Goal: Obtain resource: Download file/media

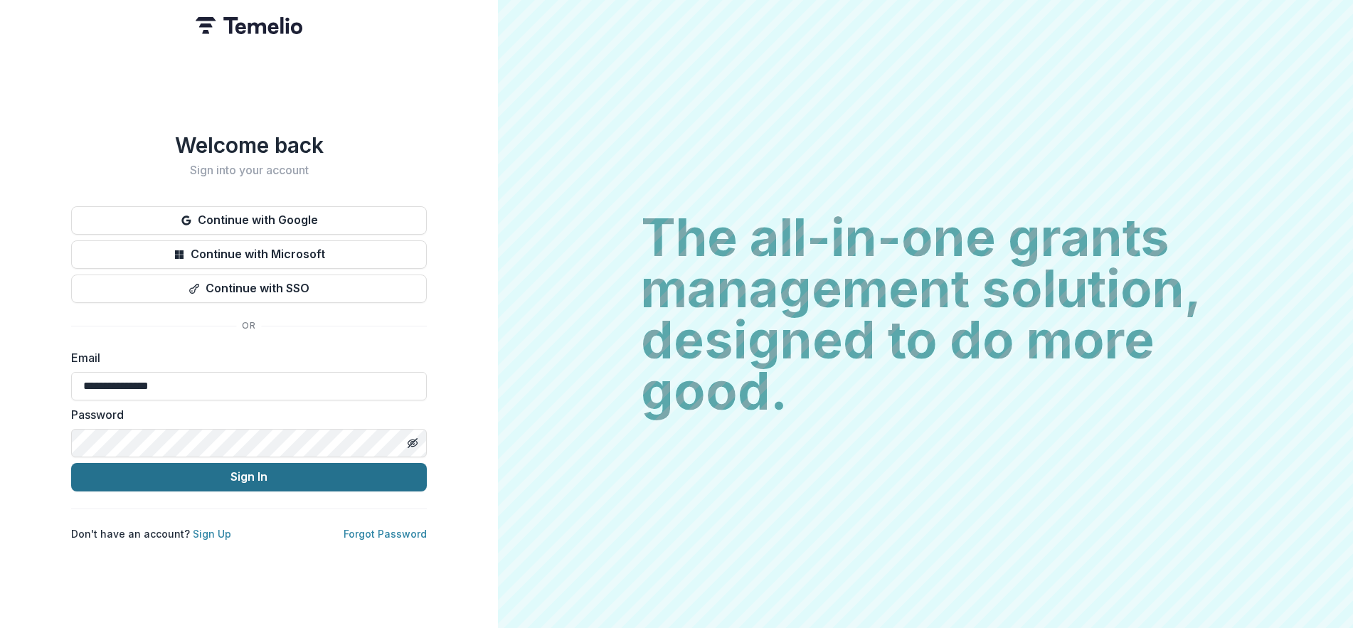
click at [112, 479] on button "Sign In" at bounding box center [249, 477] width 356 height 28
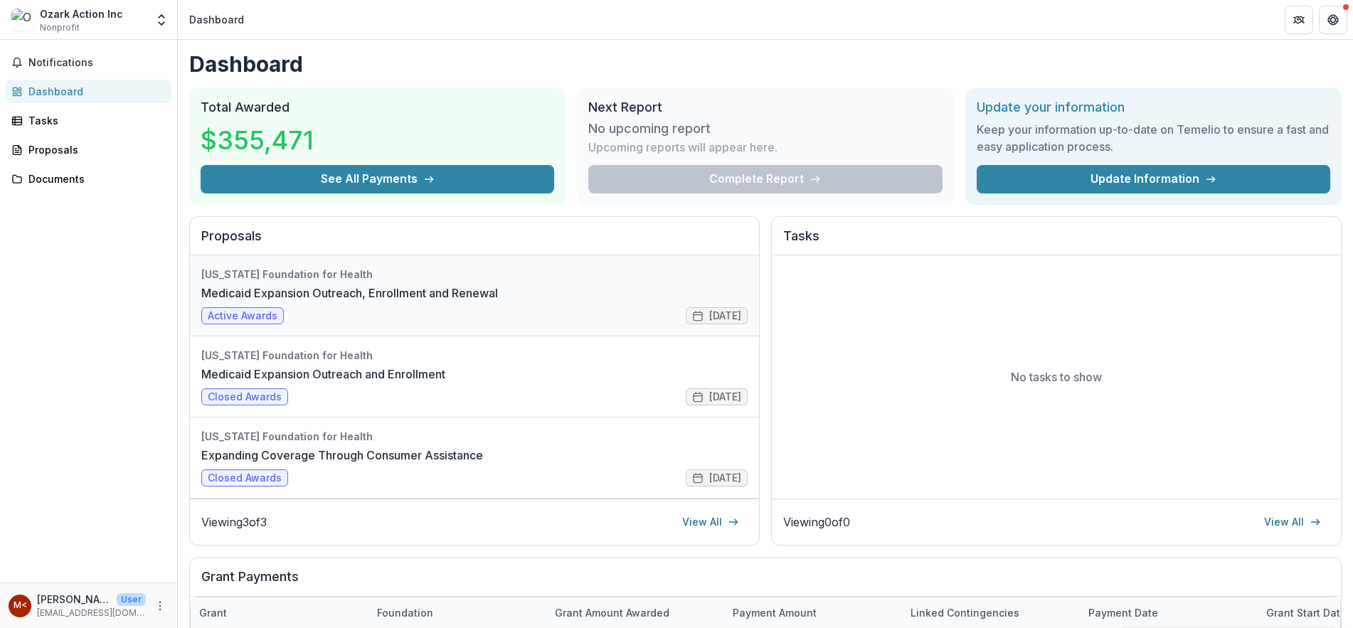
click at [216, 294] on link "Medicaid Expansion Outreach, Enrollment and Renewal" at bounding box center [349, 292] width 297 height 17
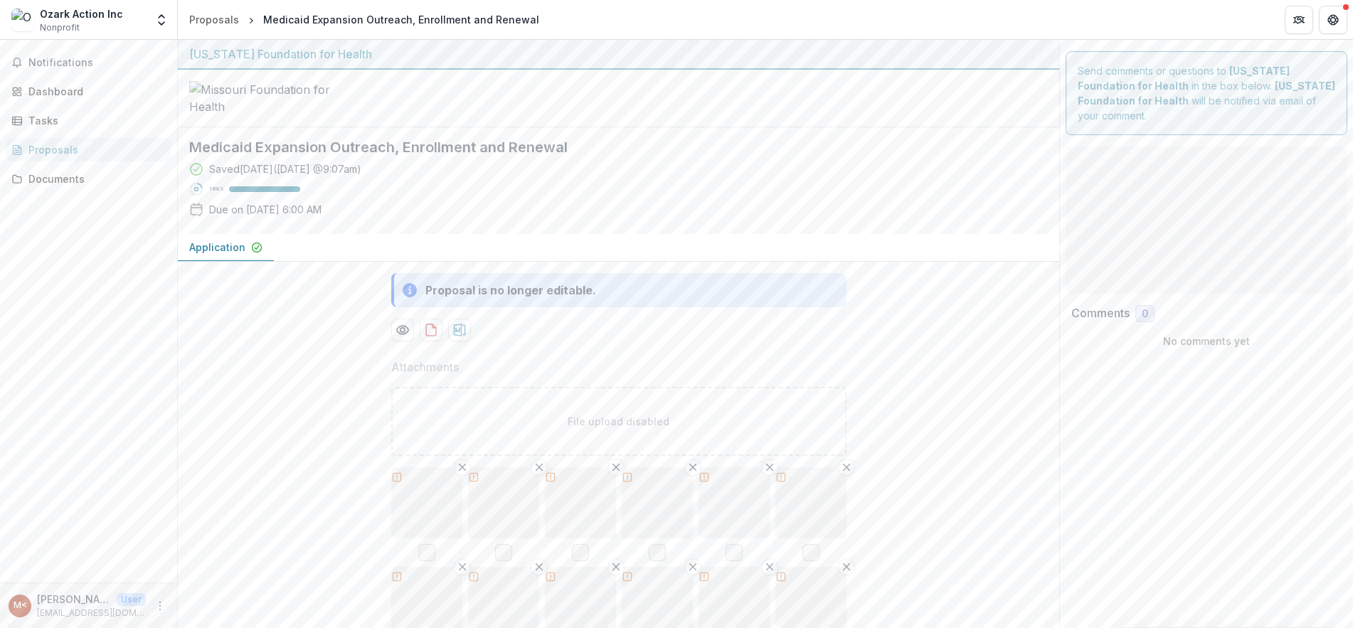
type input "********"
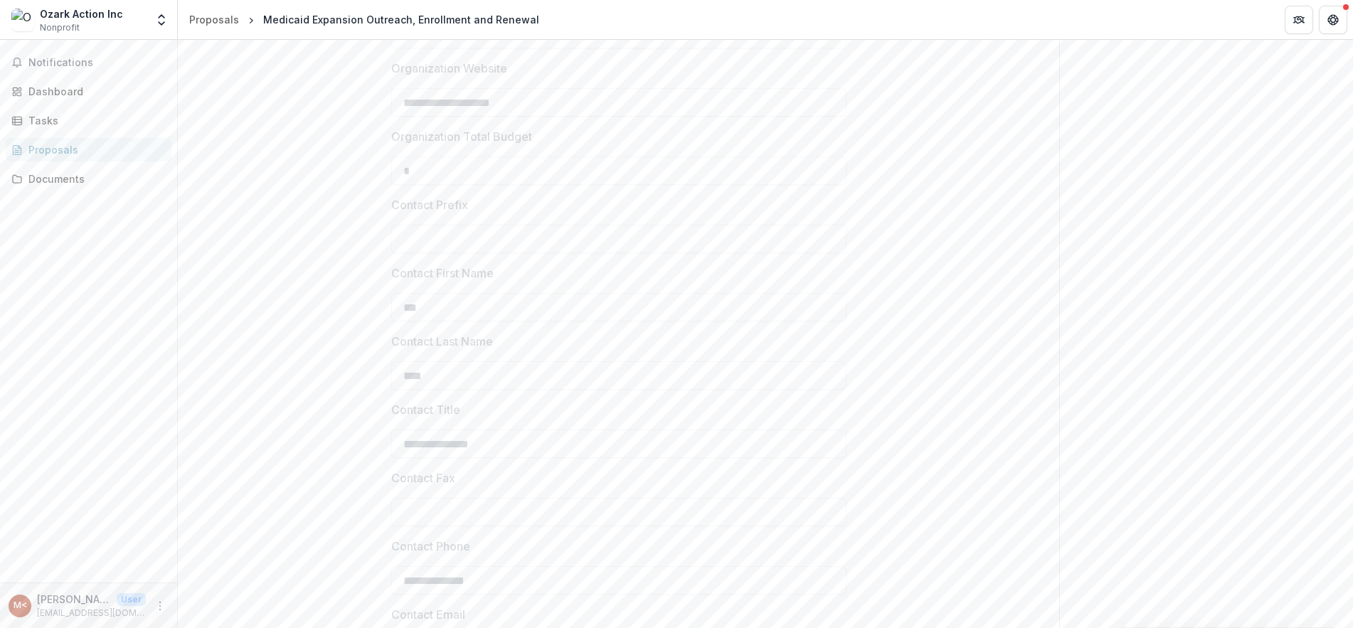
scroll to position [1456, 0]
click at [74, 187] on link "Documents" at bounding box center [89, 178] width 166 height 23
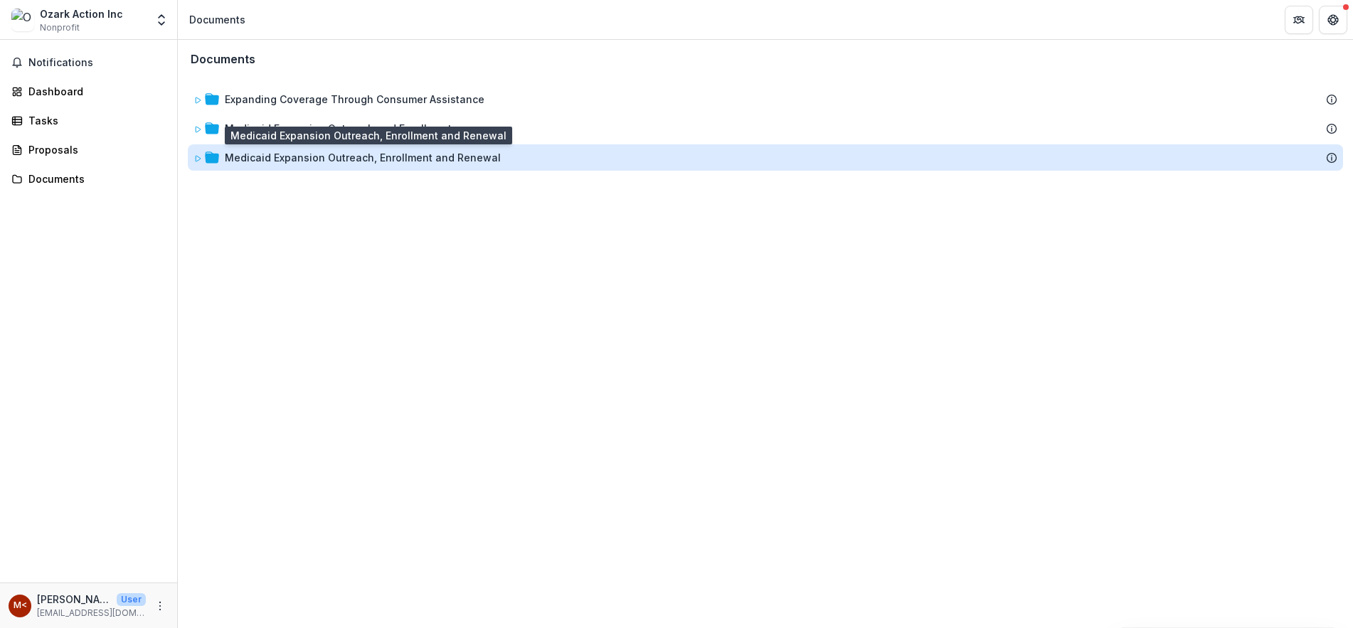
click at [325, 155] on div "Medicaid Expansion Outreach, Enrollment and Renewal" at bounding box center [363, 157] width 276 height 15
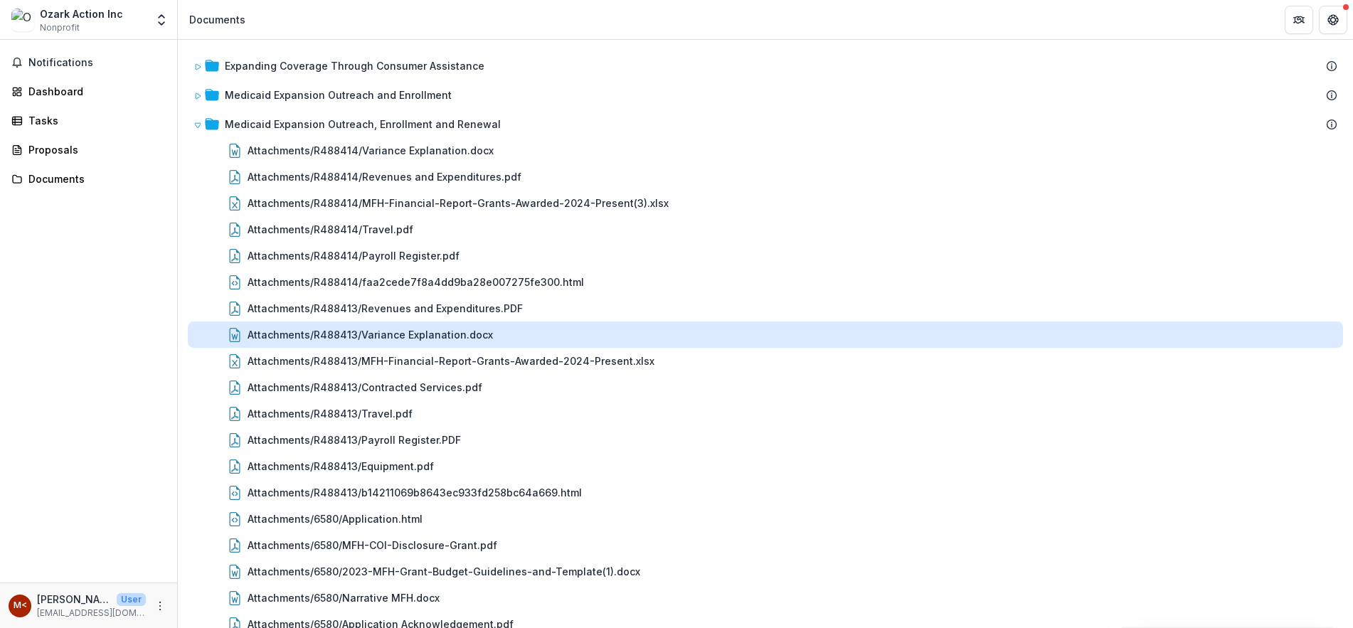
scroll to position [53, 0]
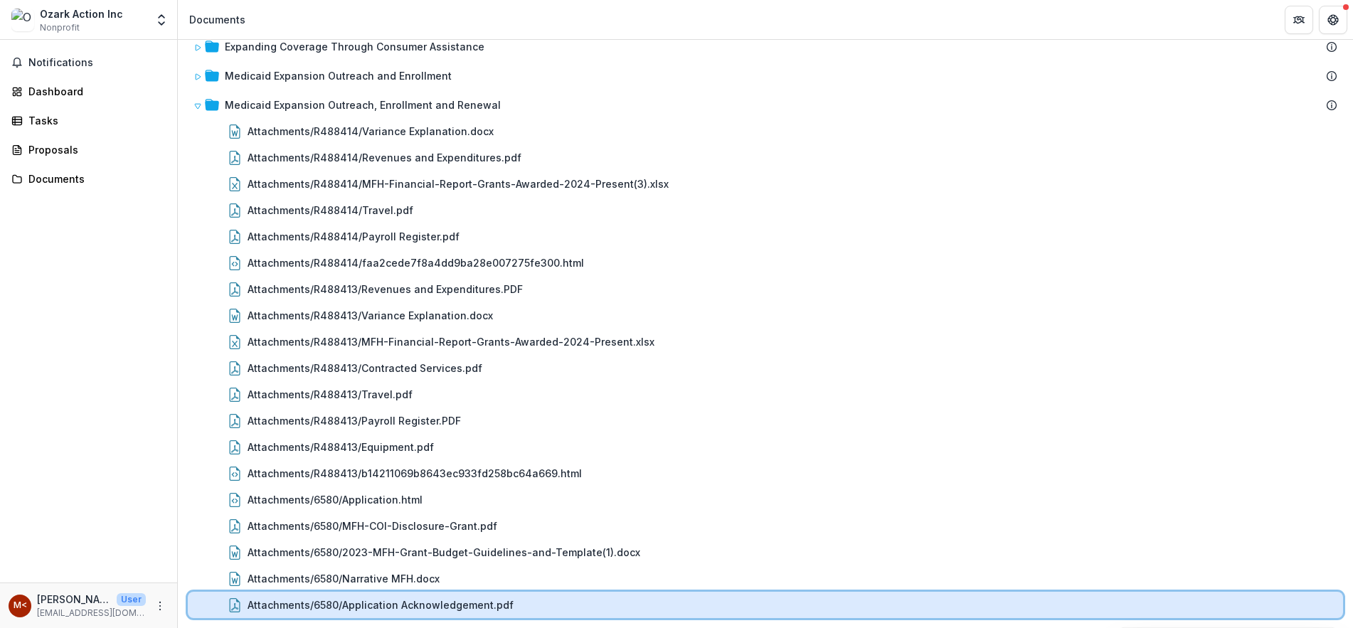
click at [664, 614] on div "Attachments/6580/Application Acknowledgement.pdf" at bounding box center [765, 605] width 1155 height 26
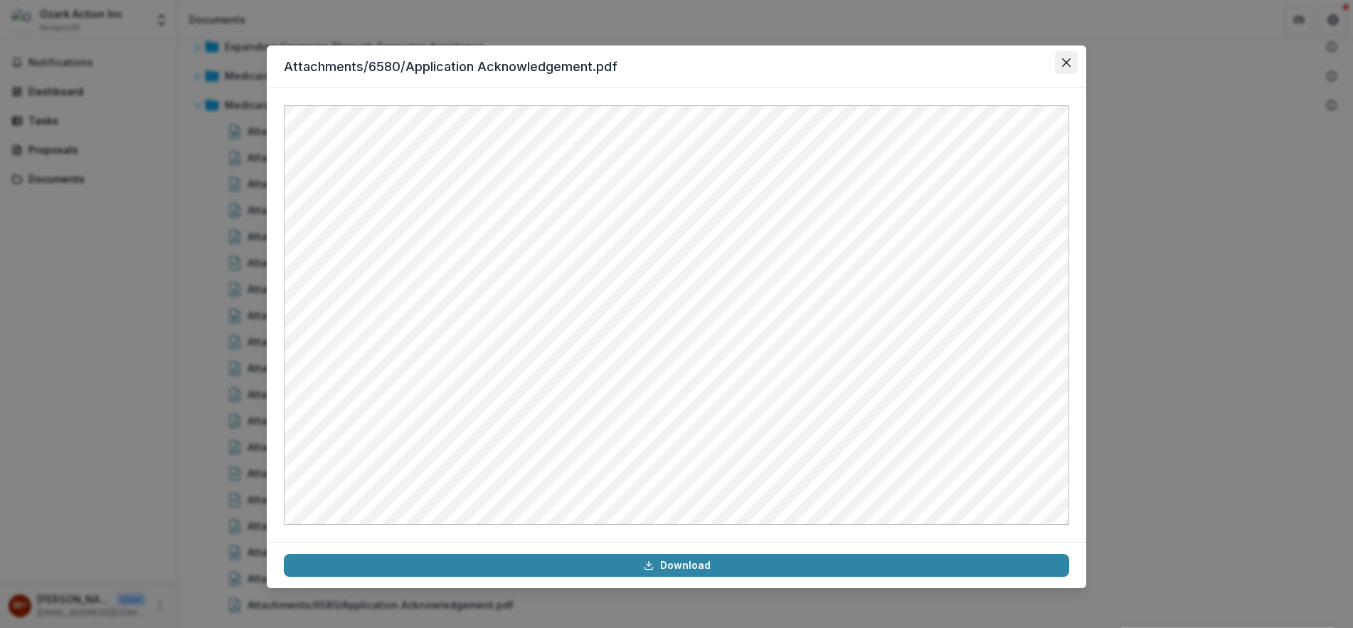
click at [1068, 52] on button "Close" at bounding box center [1066, 62] width 23 height 23
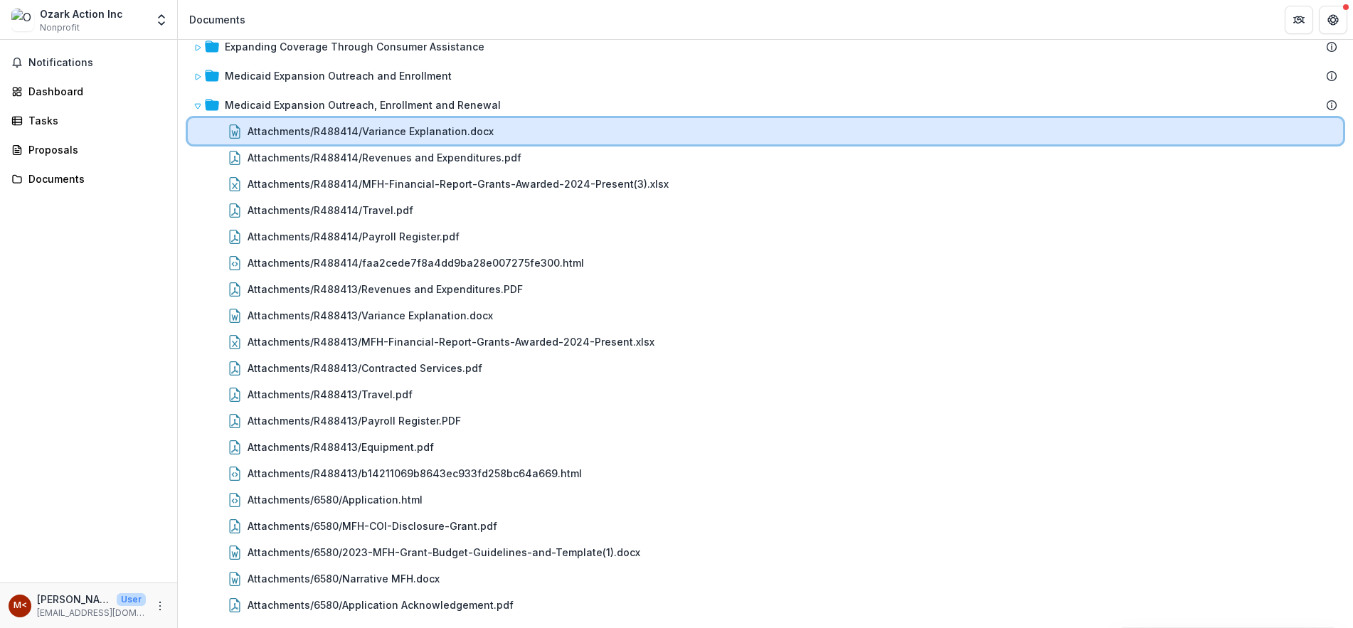
click at [526, 128] on div "Attachments/R488414/Variance Explanation.docx" at bounding box center [793, 131] width 1090 height 15
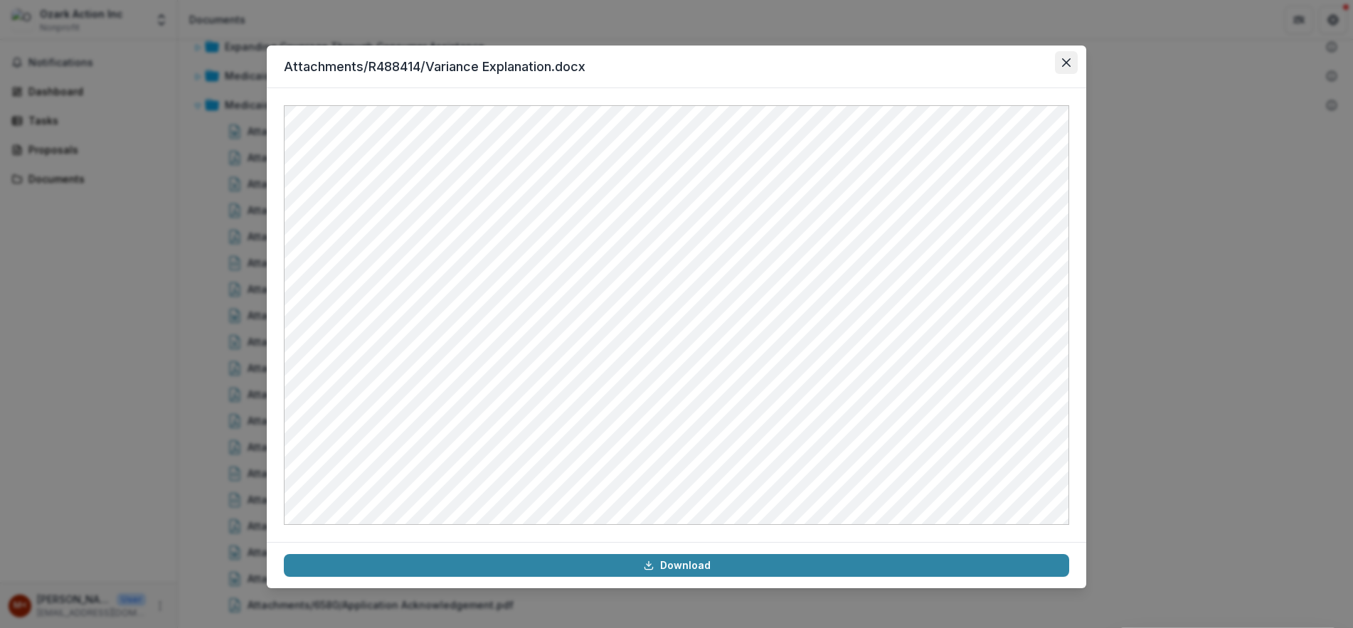
click at [1070, 65] on icon "Close" at bounding box center [1066, 62] width 9 height 9
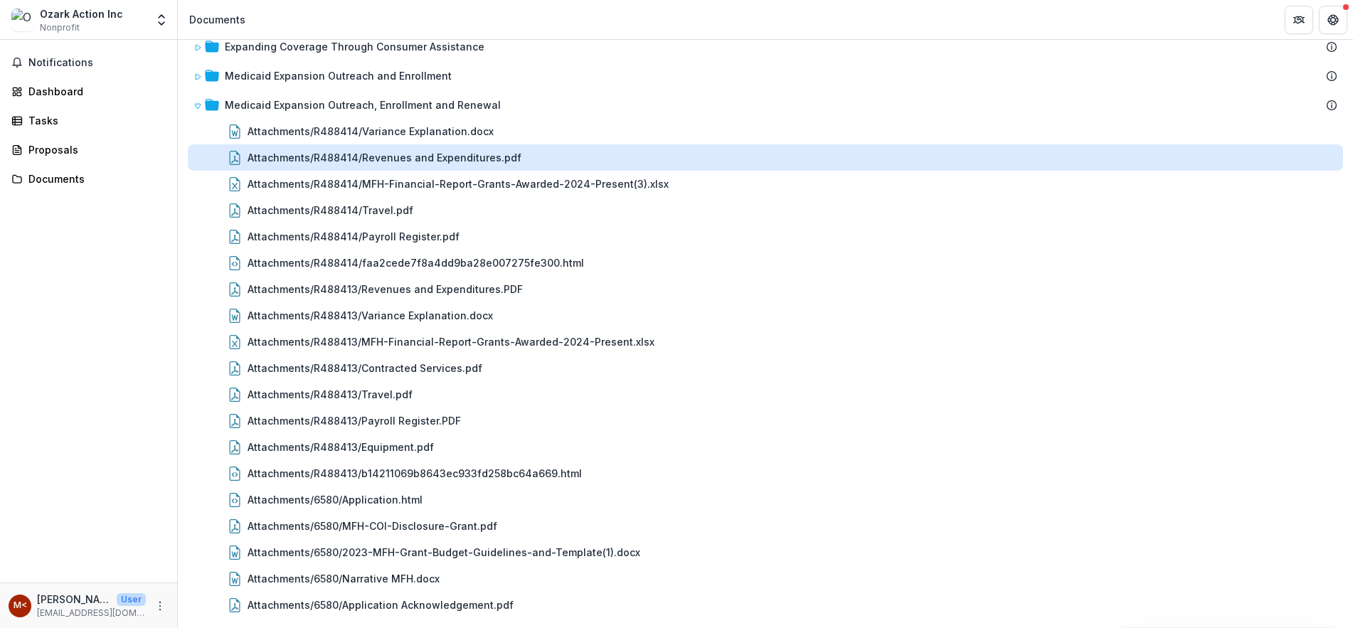
click at [506, 159] on div "Attachments/R488414/Revenues and Expenditures.pdf" at bounding box center [385, 157] width 274 height 15
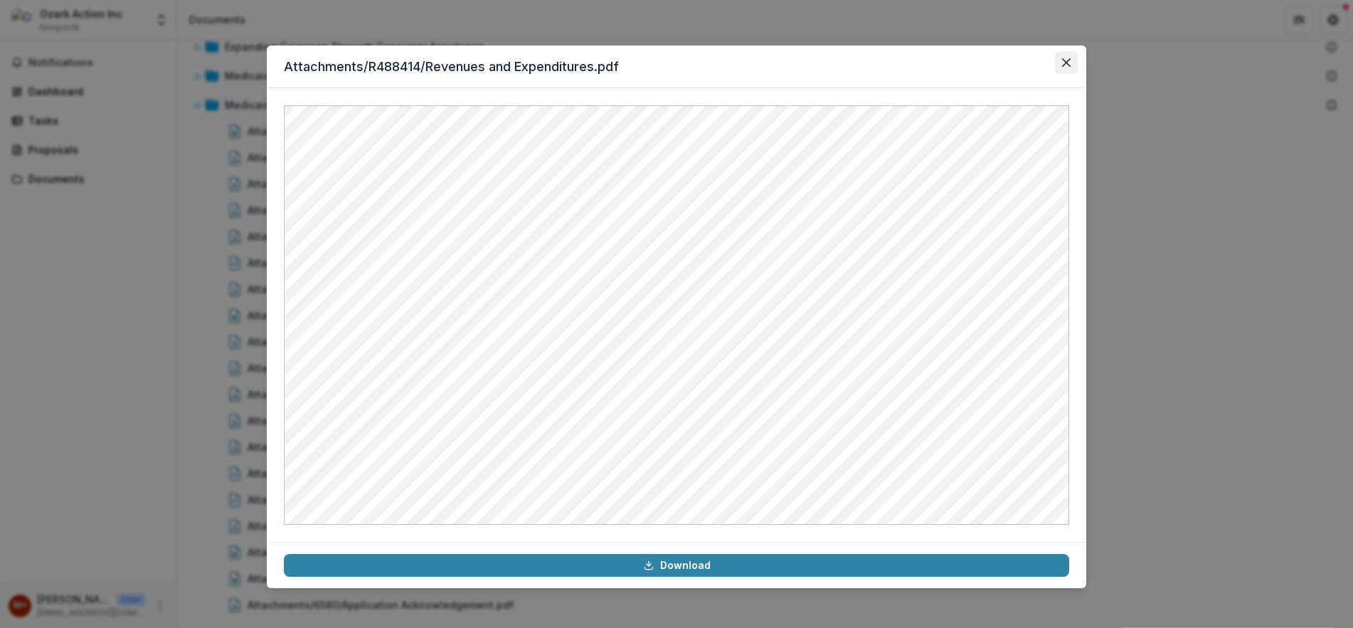
click at [1074, 65] on button "Close" at bounding box center [1066, 62] width 23 height 23
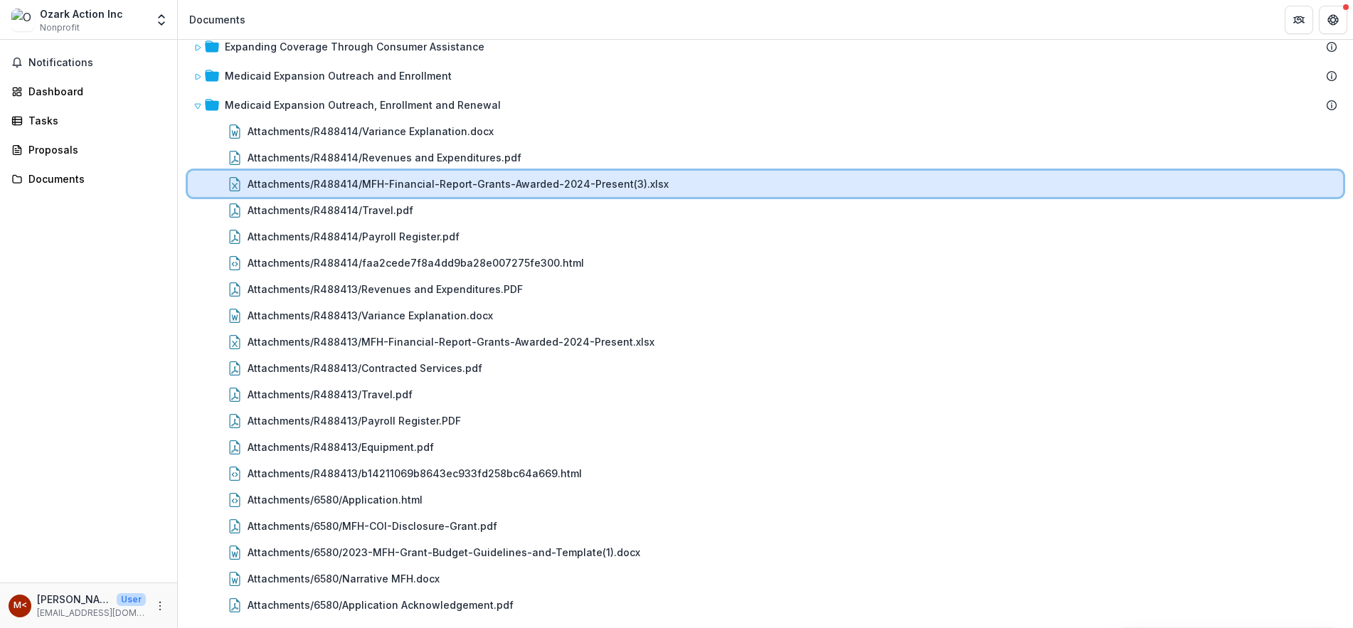
click at [444, 172] on div "Attachments/R488414/MFH-Financial-Report-Grants-Awarded-2024-Present(3).xlsx" at bounding box center [765, 184] width 1155 height 26
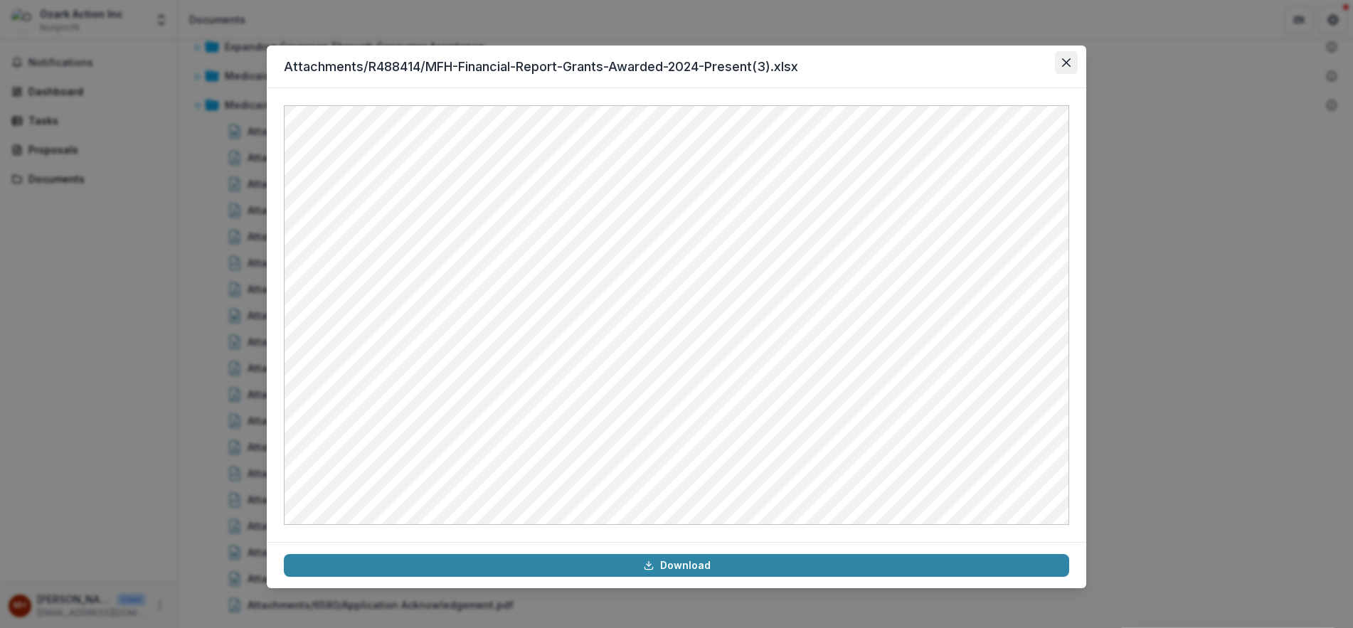
click at [1065, 62] on icon "Close" at bounding box center [1066, 62] width 9 height 9
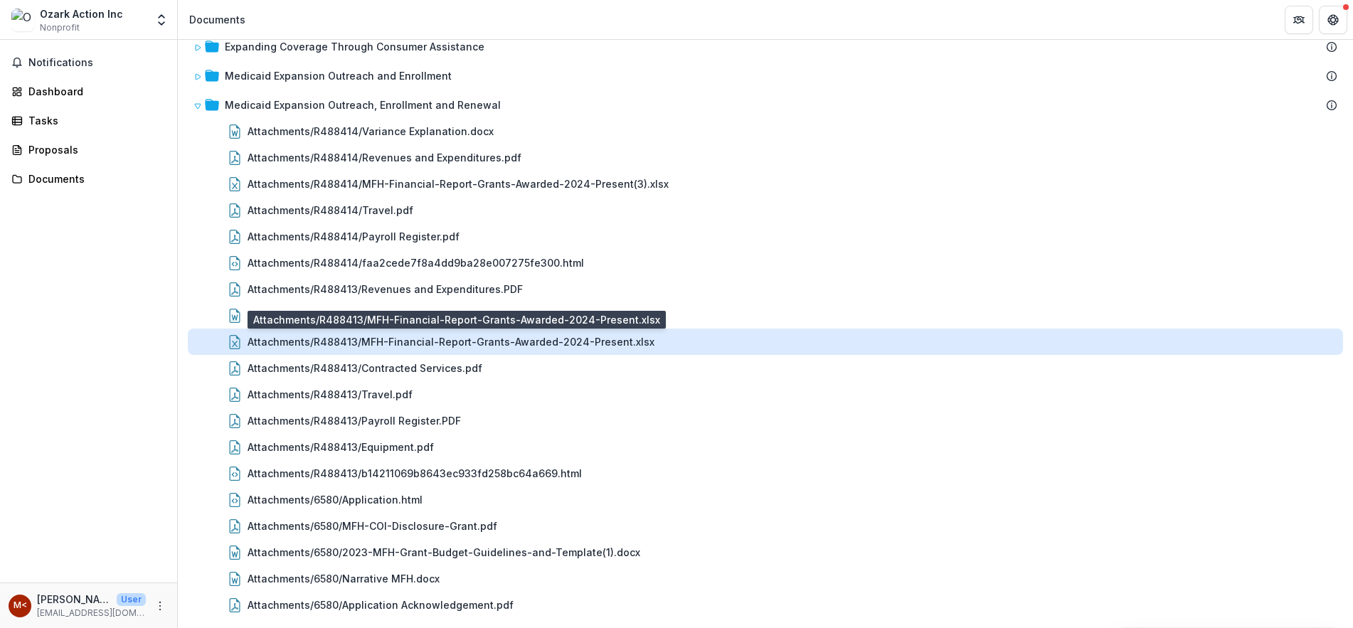
click at [470, 337] on div "Attachments/R488413/MFH-Financial-Report-Grants-Awarded-2024-Present.xlsx" at bounding box center [451, 341] width 407 height 15
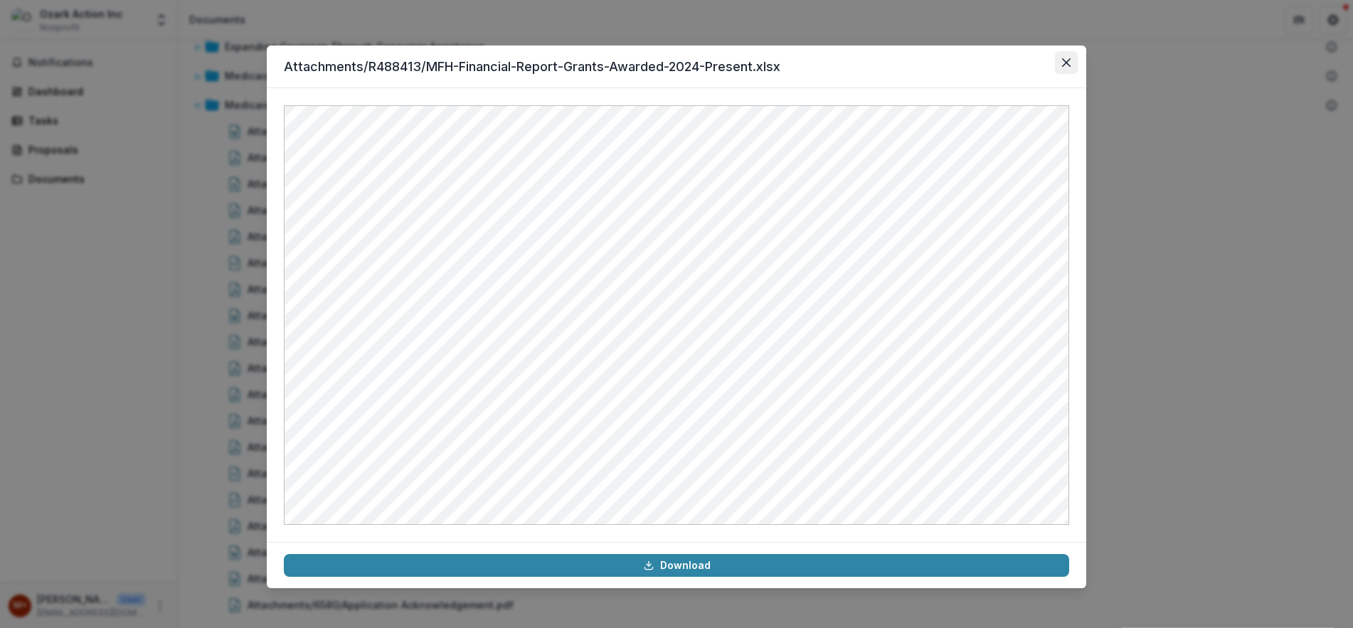
click at [1058, 67] on button "Close" at bounding box center [1066, 62] width 23 height 23
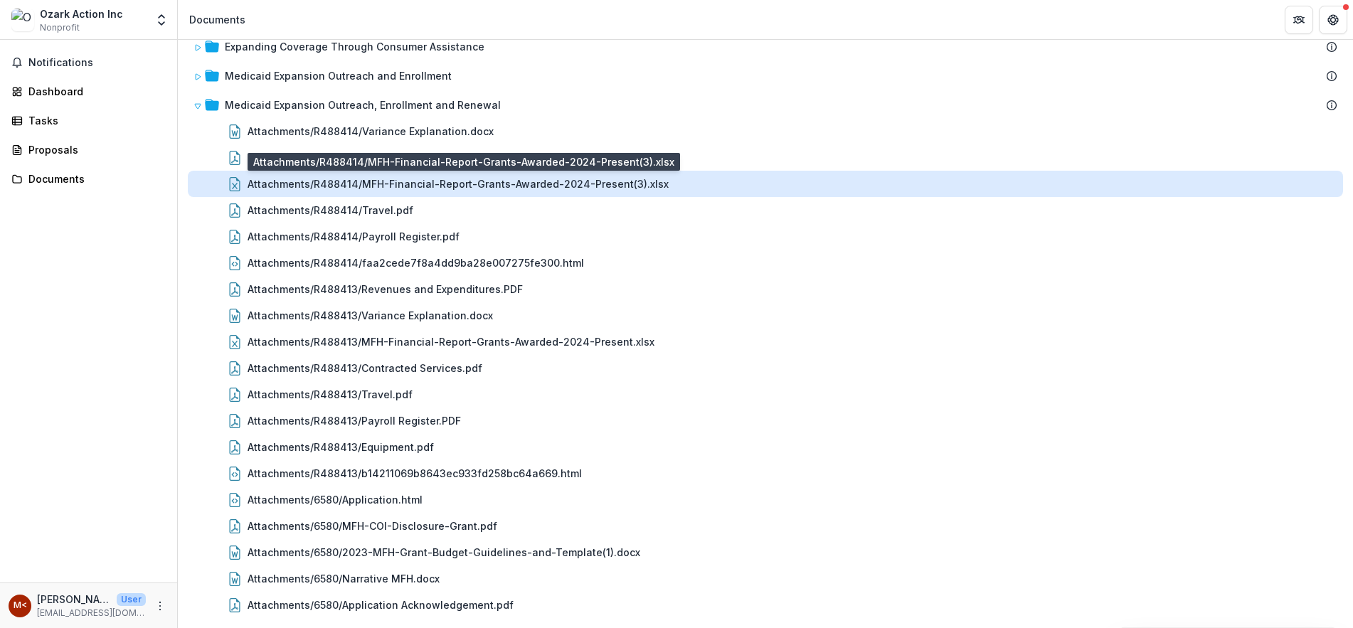
click at [431, 179] on div "Attachments/R488414/MFH-Financial-Report-Grants-Awarded-2024-Present(3).xlsx" at bounding box center [458, 183] width 421 height 15
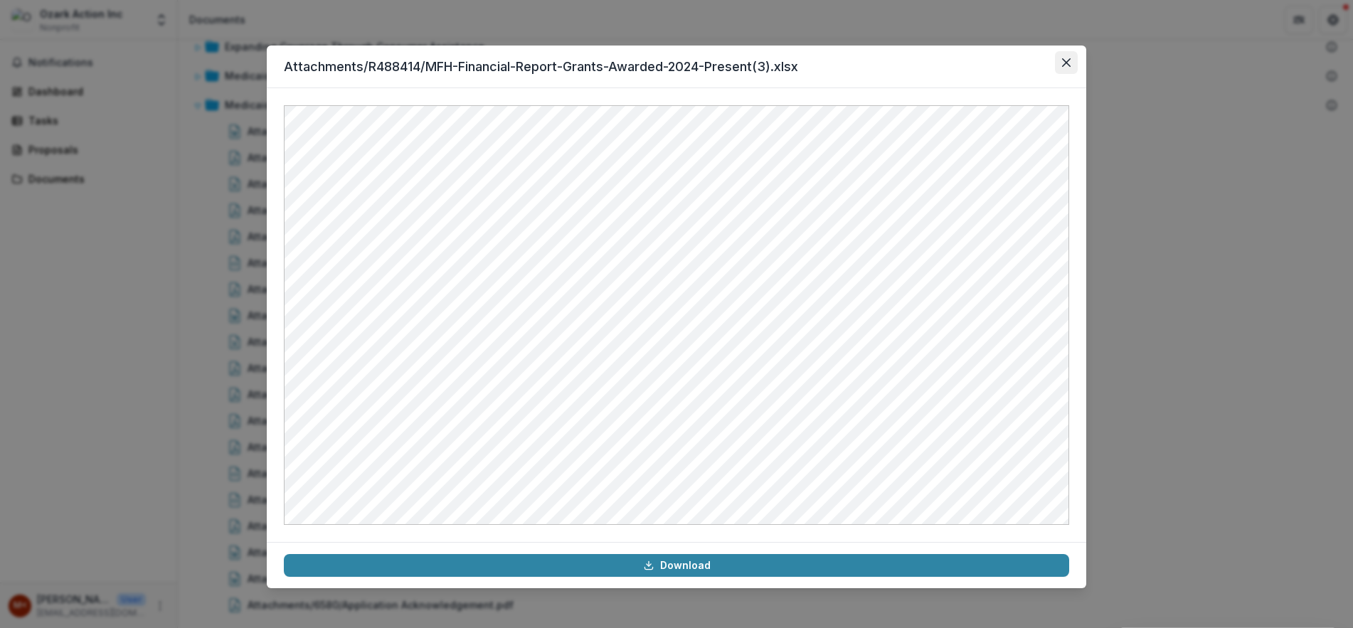
click at [1071, 59] on button "Close" at bounding box center [1066, 62] width 23 height 23
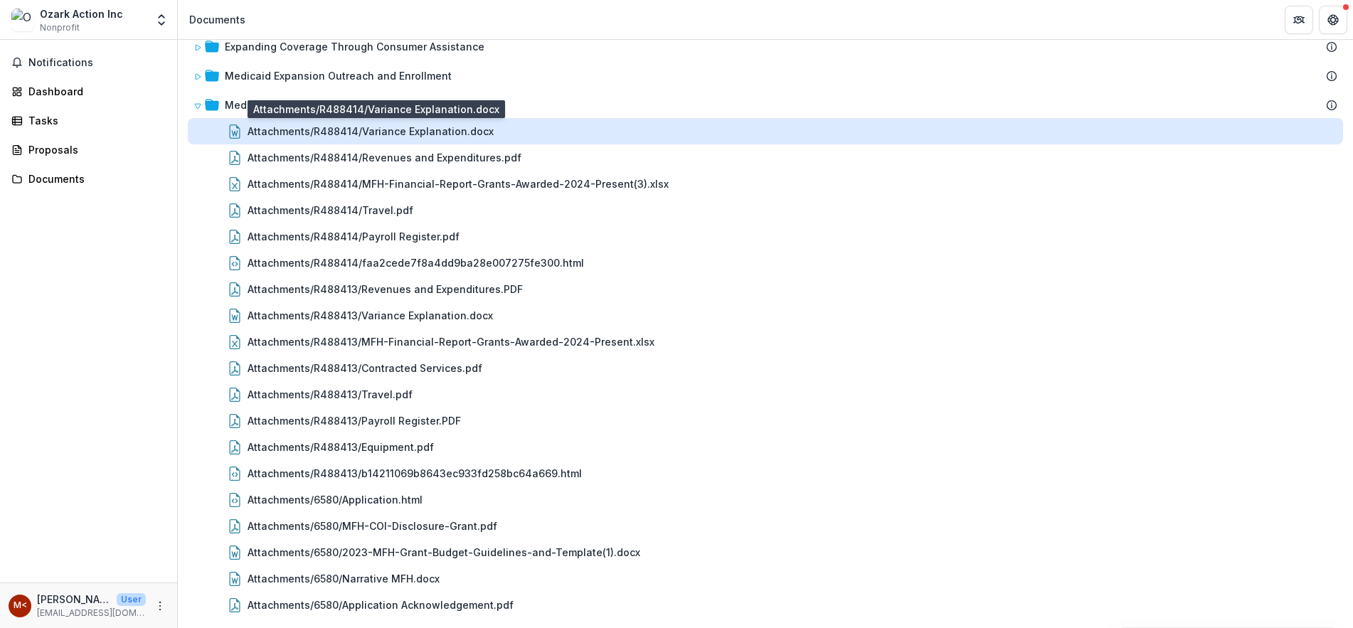
click at [356, 138] on div "Attachments/R488414/Variance Explanation.docx" at bounding box center [371, 131] width 246 height 15
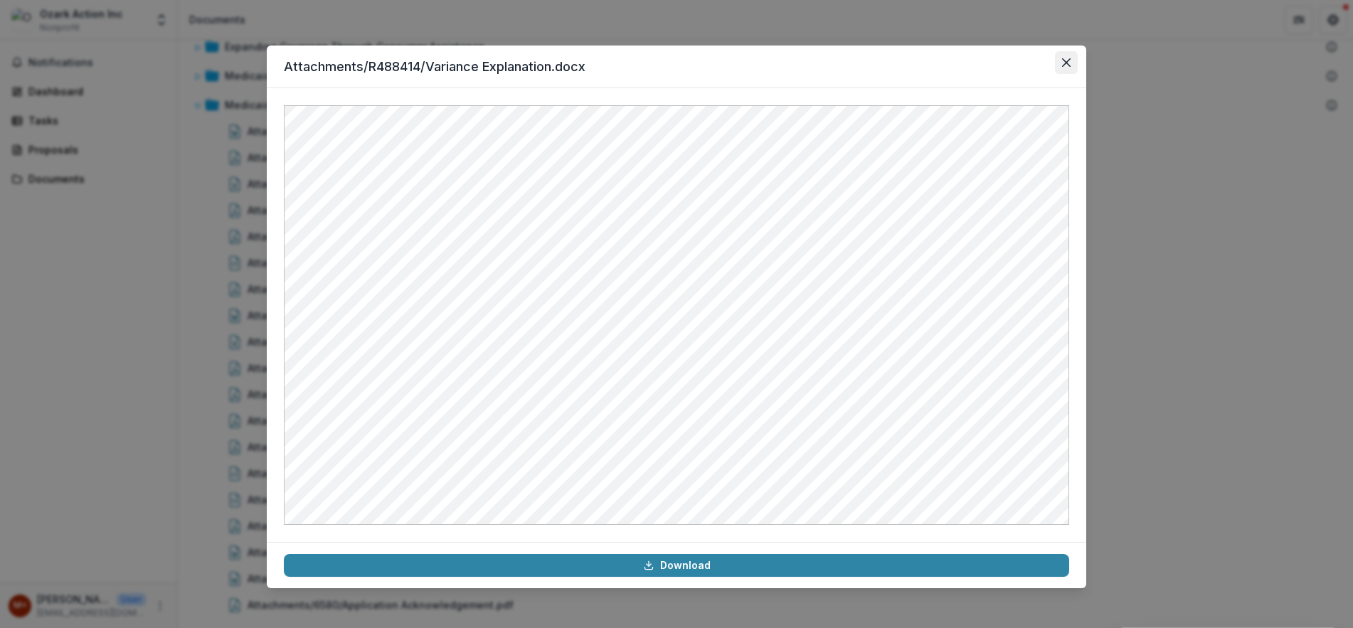
click at [1066, 68] on button "Close" at bounding box center [1066, 62] width 23 height 23
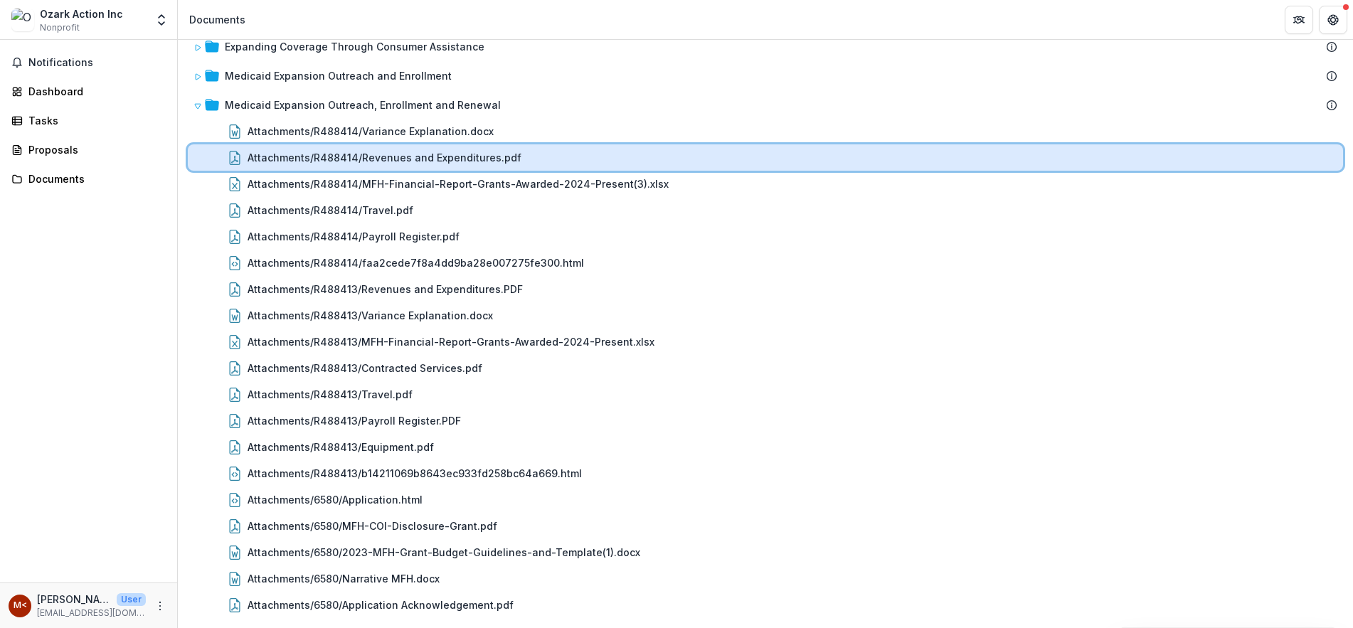
click at [520, 159] on div "Attachments/R488414/Revenues and Expenditures.pdf" at bounding box center [793, 157] width 1090 height 15
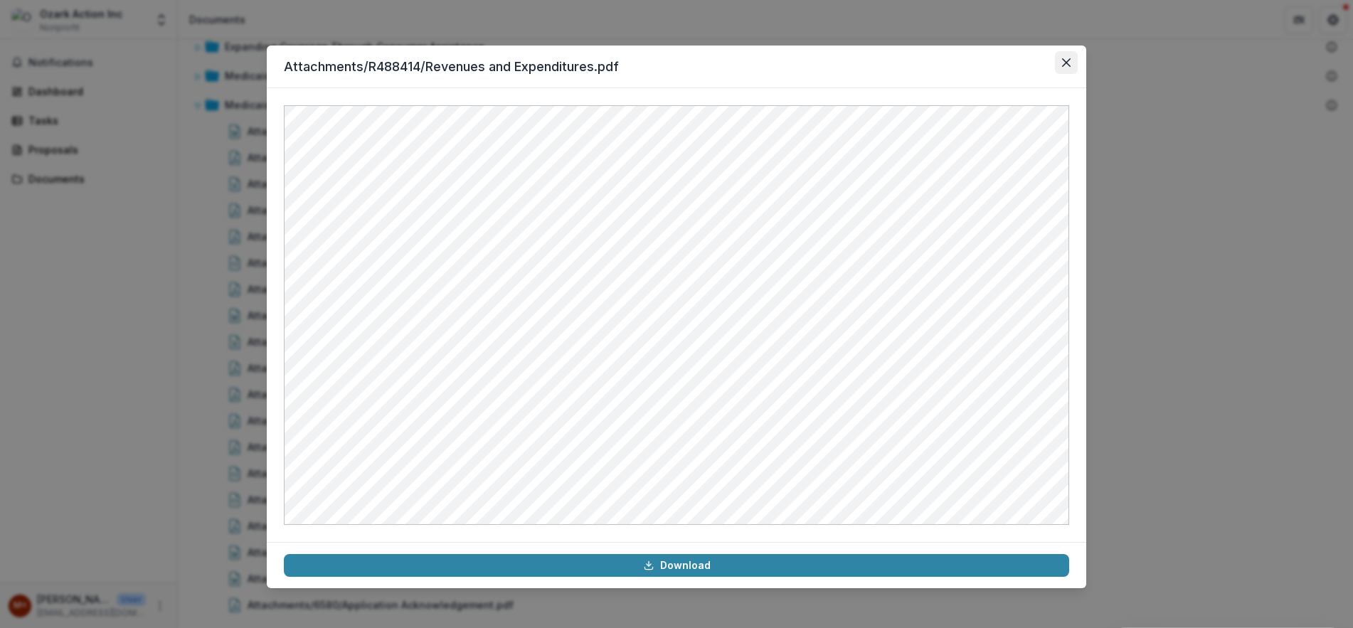
click at [1072, 63] on button "Close" at bounding box center [1066, 62] width 23 height 23
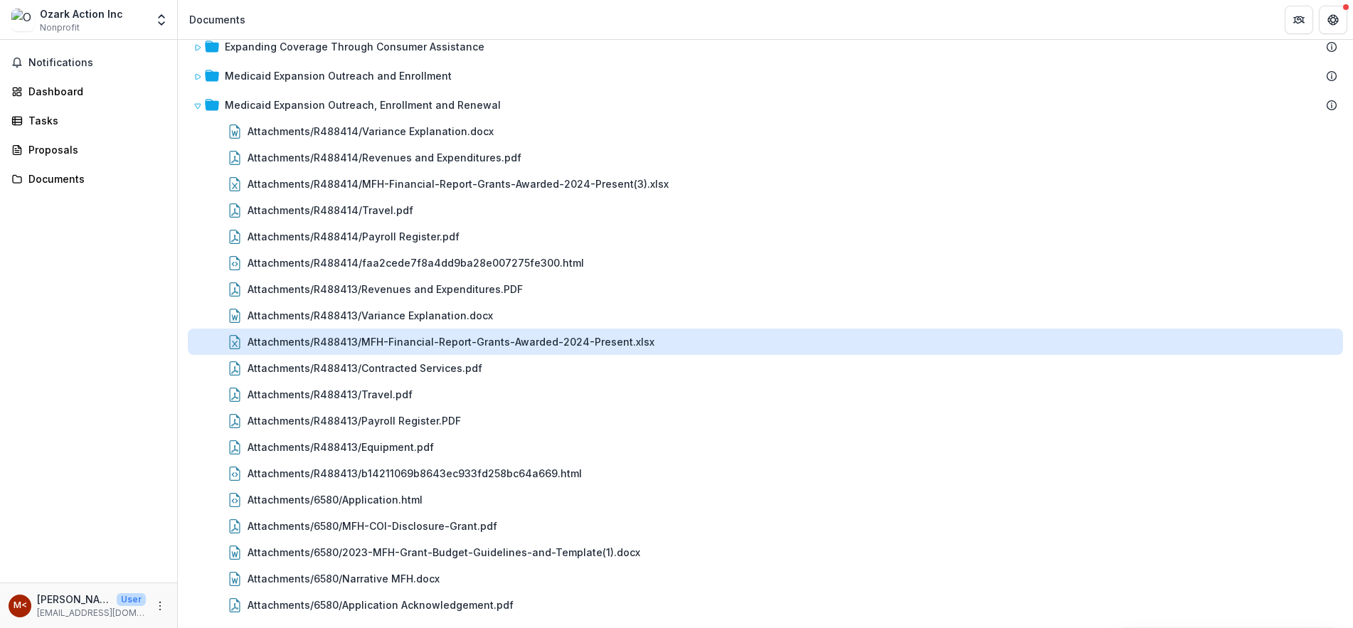
click at [585, 344] on div "Attachments/R488413/MFH-Financial-Report-Grants-Awarded-2024-Present.xlsx" at bounding box center [451, 341] width 407 height 15
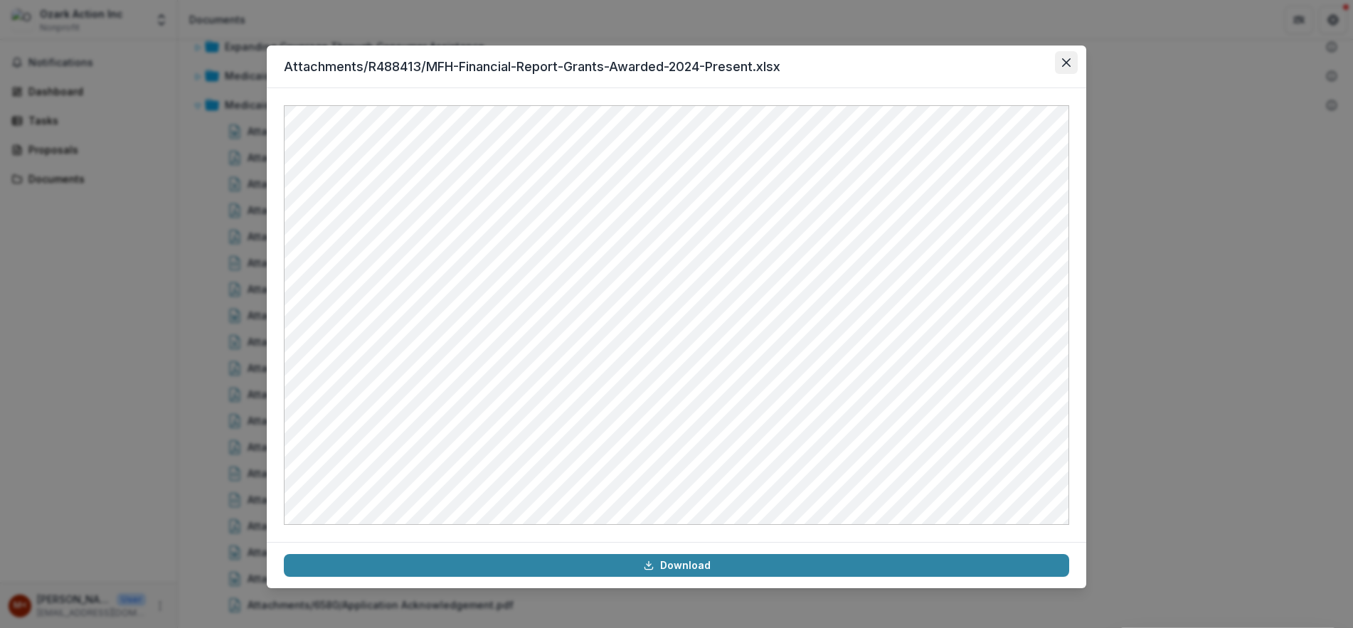
click at [1055, 68] on button "Close" at bounding box center [1066, 62] width 23 height 23
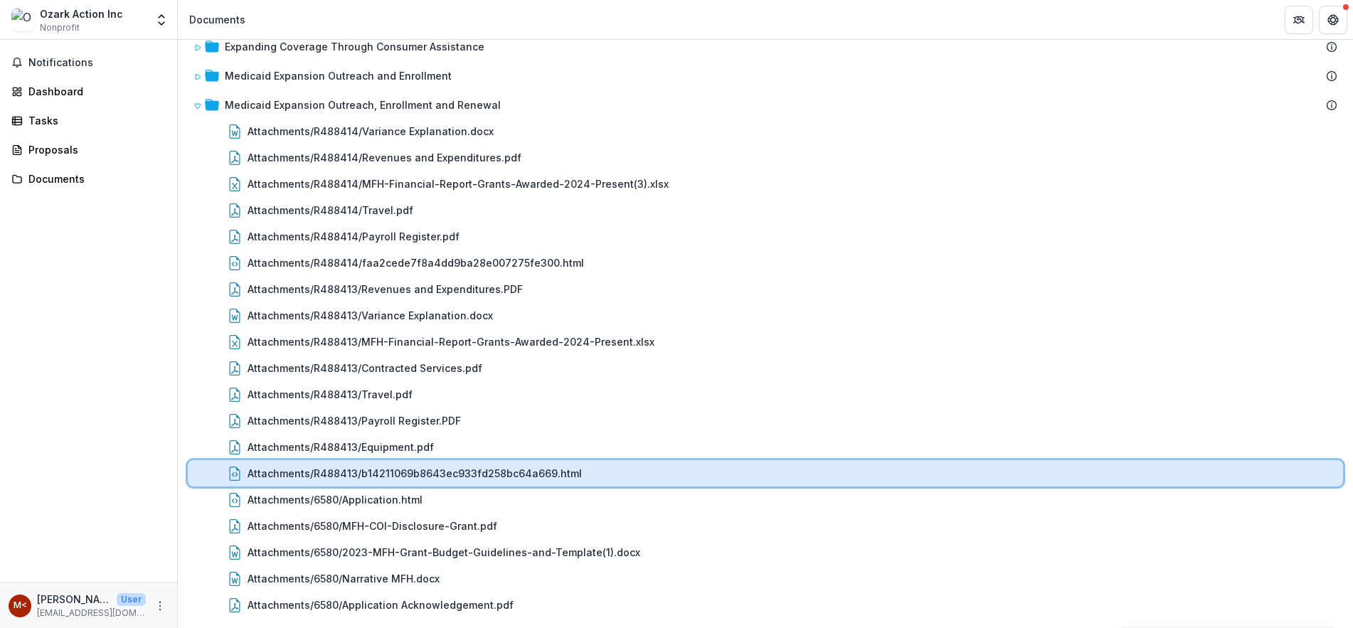
click at [505, 484] on div "Attachments/R488413/b14211069b8643ec933fd258bc64a669.html" at bounding box center [765, 473] width 1155 height 26
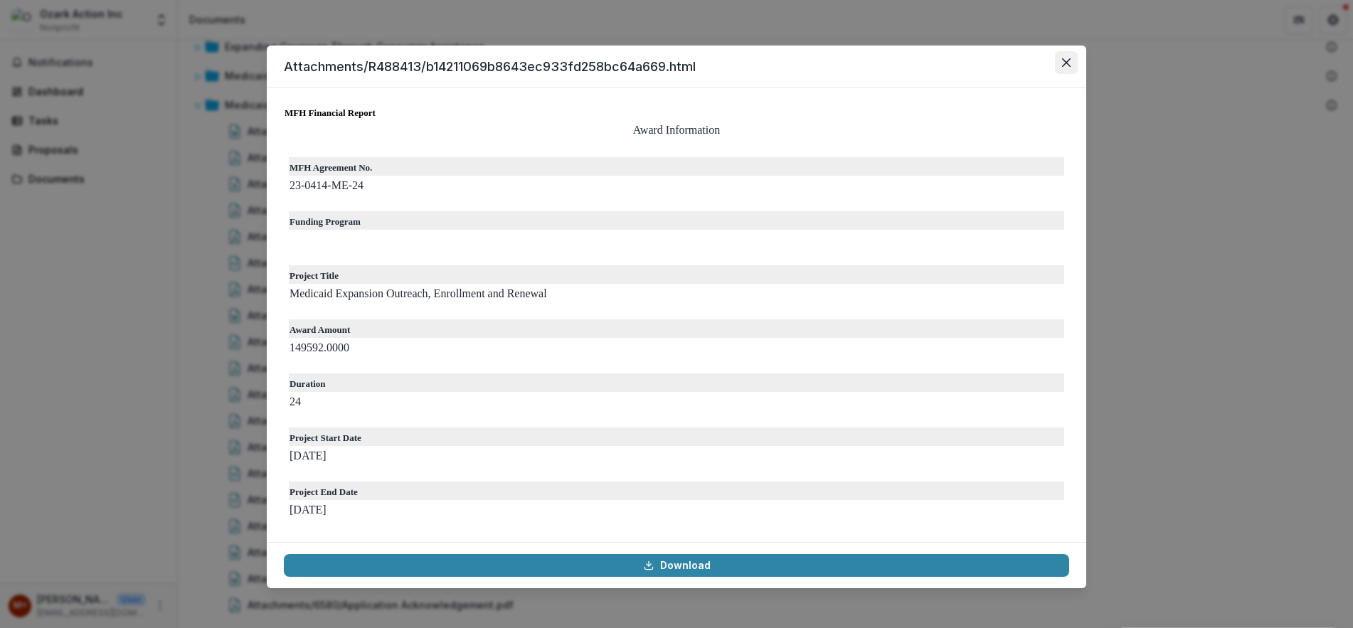
click at [1060, 56] on button "Close" at bounding box center [1066, 62] width 23 height 23
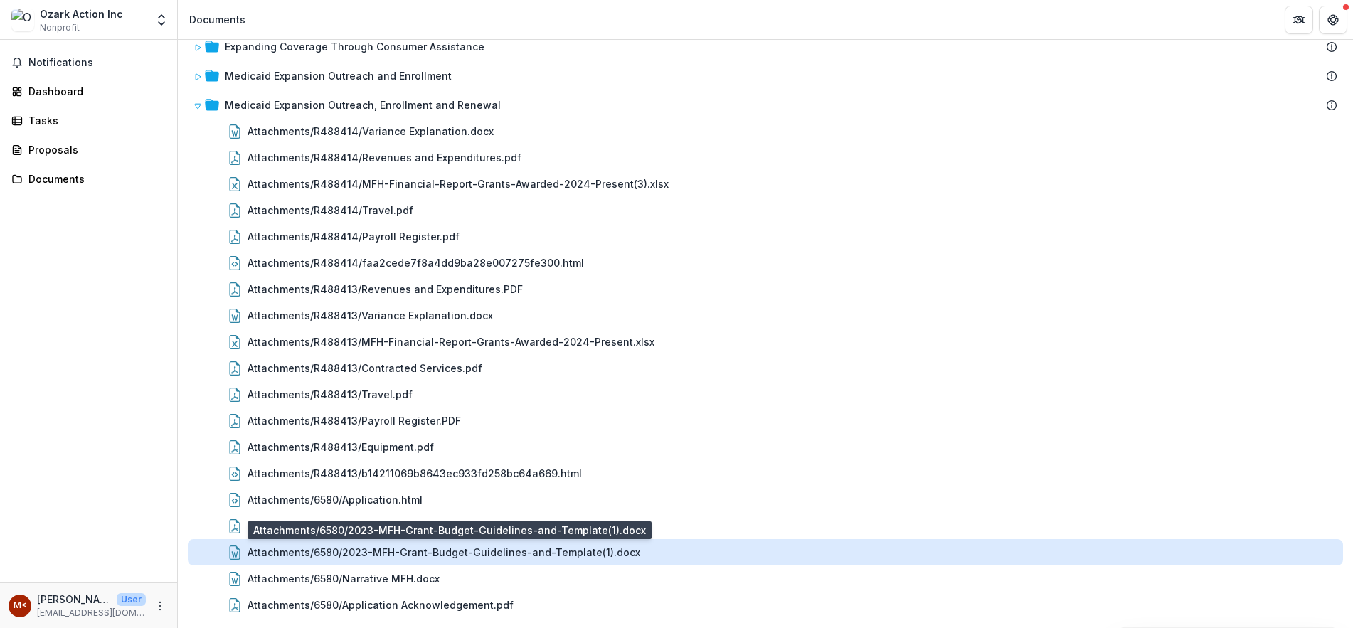
click at [489, 549] on div "Attachments/6580/2023-MFH-Grant-Budget-Guidelines-and-Template(1).docx" at bounding box center [444, 552] width 393 height 15
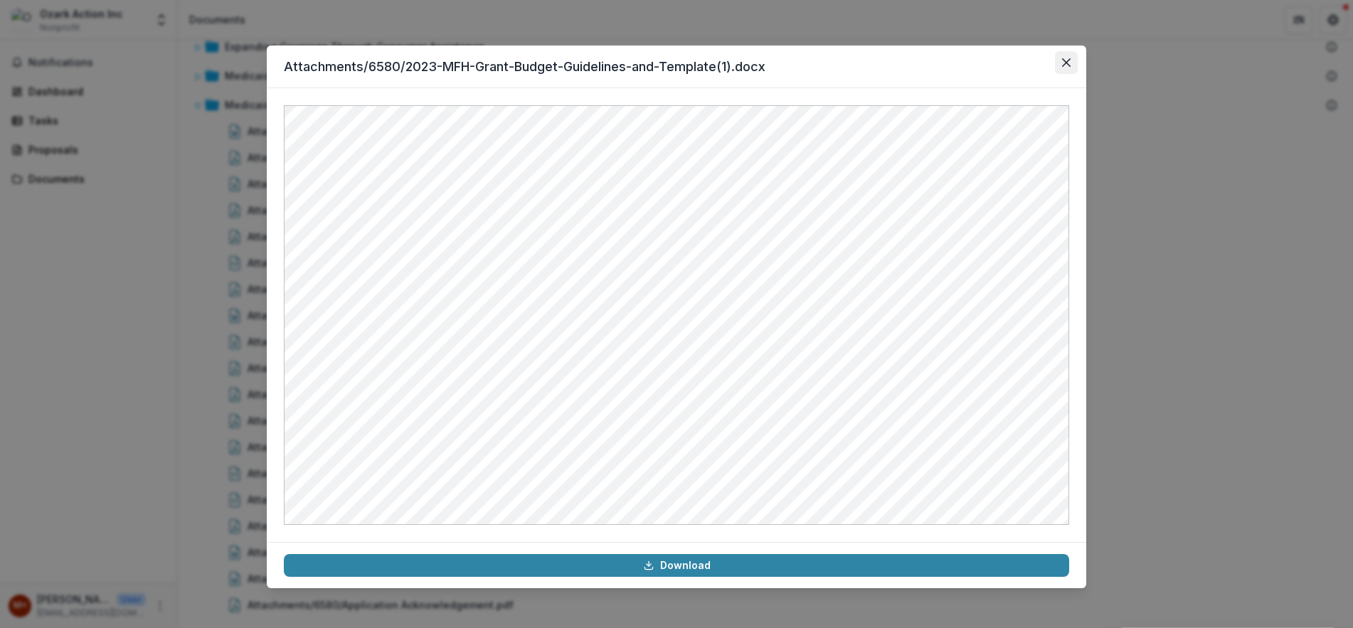
click at [1070, 61] on icon "Close" at bounding box center [1066, 62] width 9 height 9
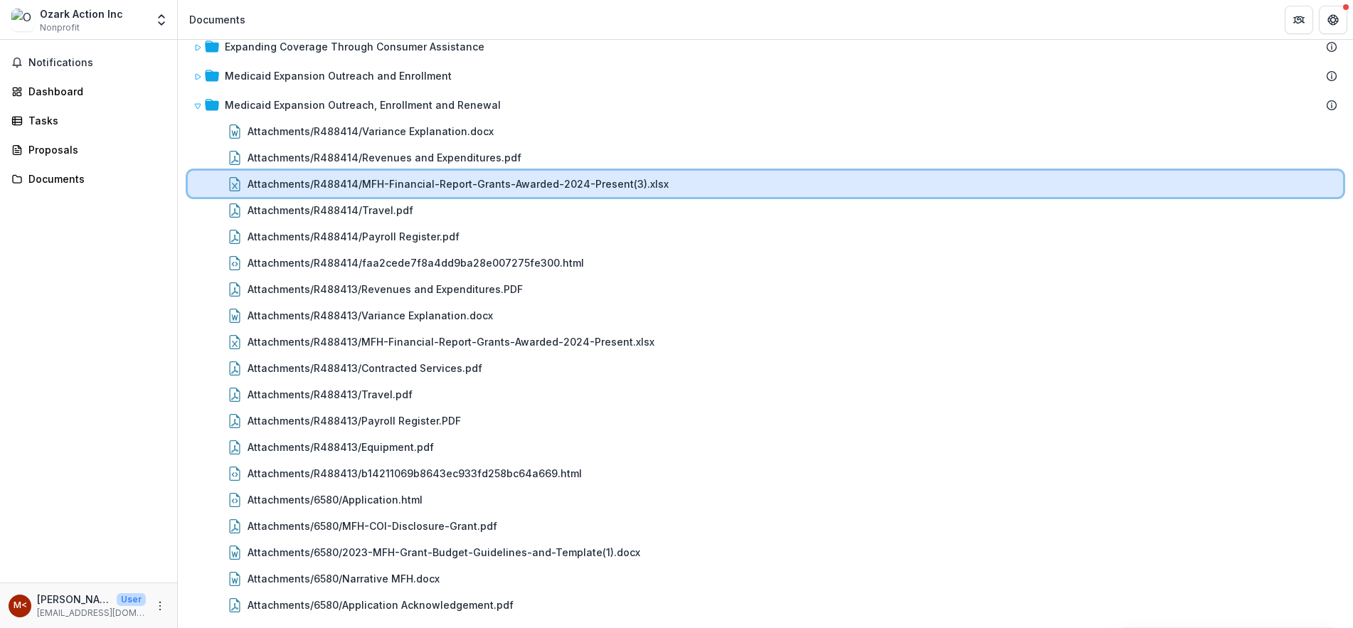
click at [469, 171] on div "Attachments/R488414/MFH-Financial-Report-Grants-Awarded-2024-Present(3).xlsx" at bounding box center [765, 184] width 1155 height 26
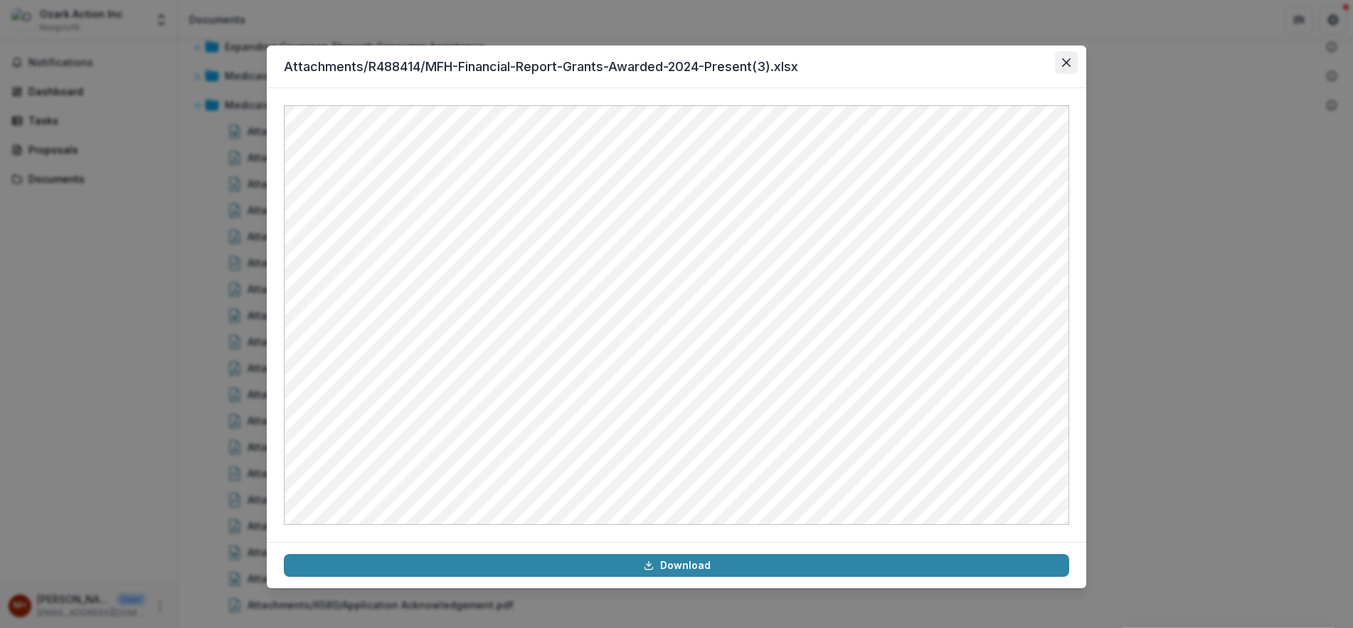
click at [1072, 63] on button "Close" at bounding box center [1066, 62] width 23 height 23
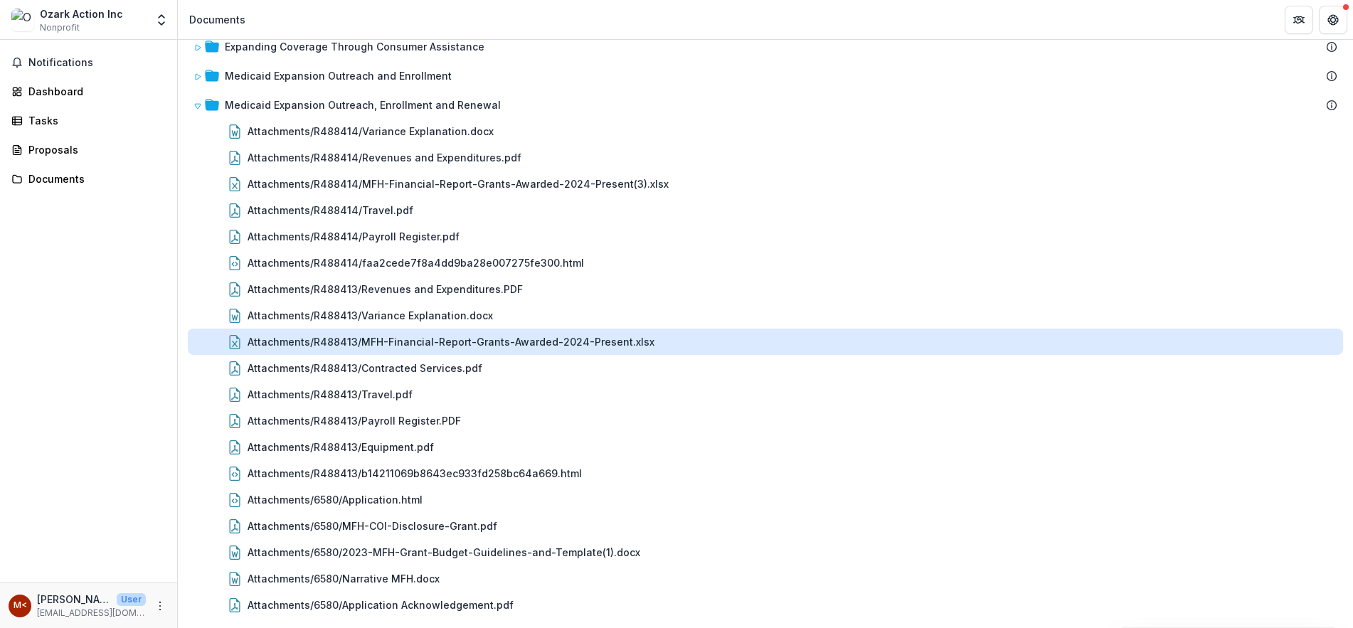
click at [478, 335] on div "Attachments/R488413/MFH-Financial-Report-Grants-Awarded-2024-Present.xlsx" at bounding box center [451, 341] width 407 height 15
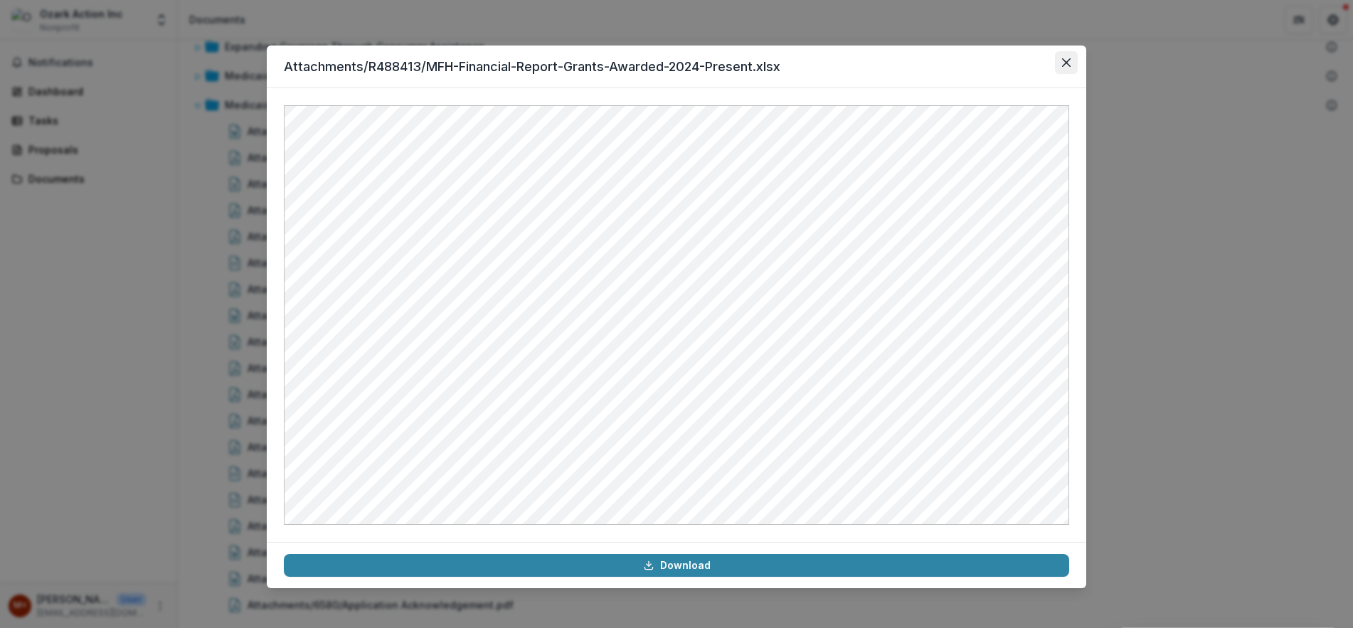
click at [1069, 51] on button "Close" at bounding box center [1066, 62] width 23 height 23
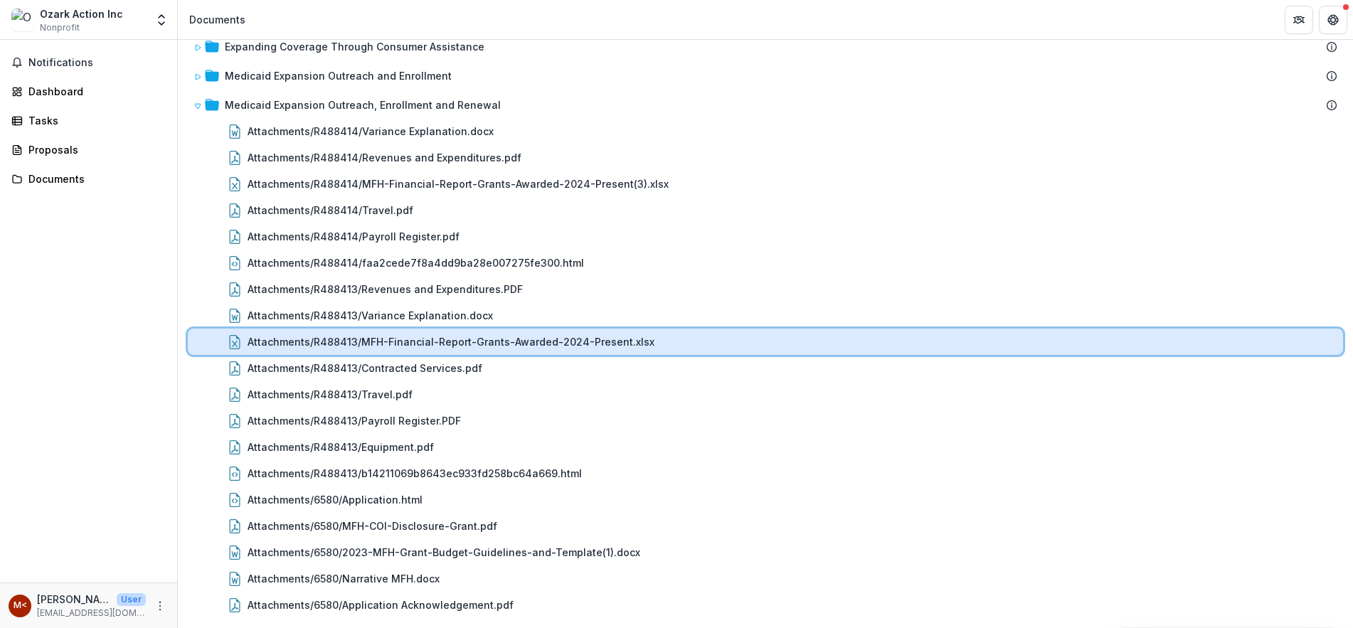
click at [595, 353] on div "Attachments/R488413/MFH-Financial-Report-Grants-Awarded-2024-Present.xlsx" at bounding box center [765, 342] width 1155 height 26
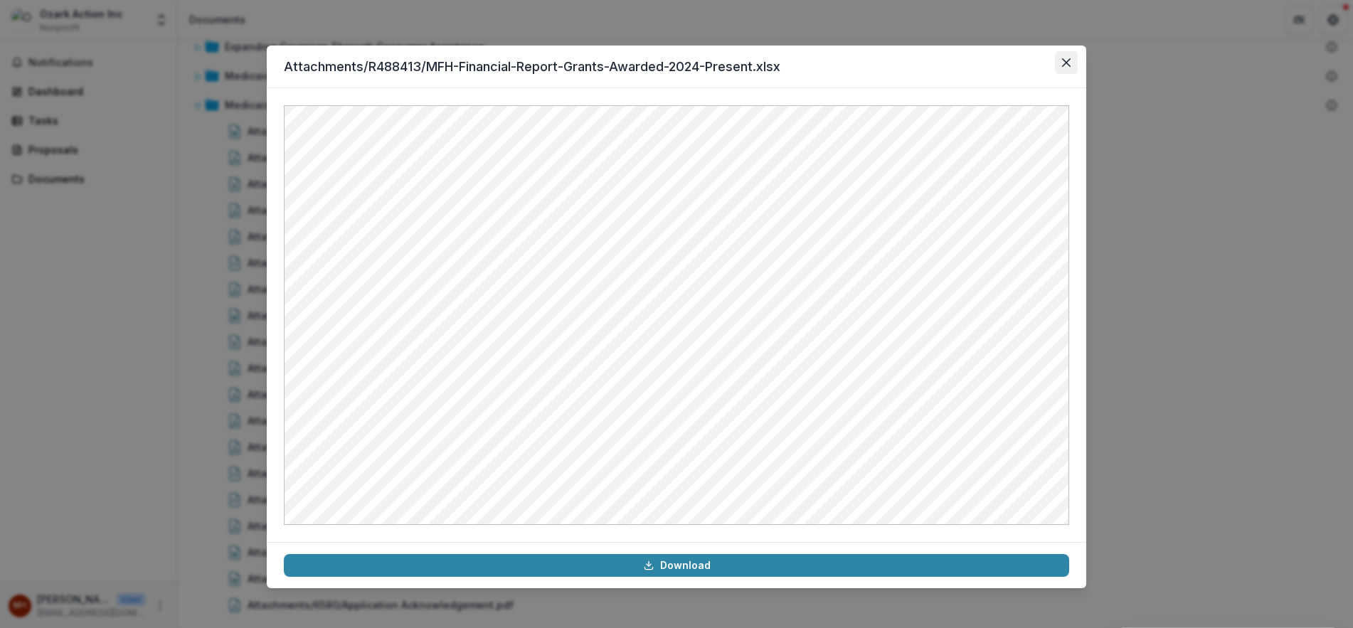
click at [1065, 65] on icon "Close" at bounding box center [1066, 62] width 9 height 9
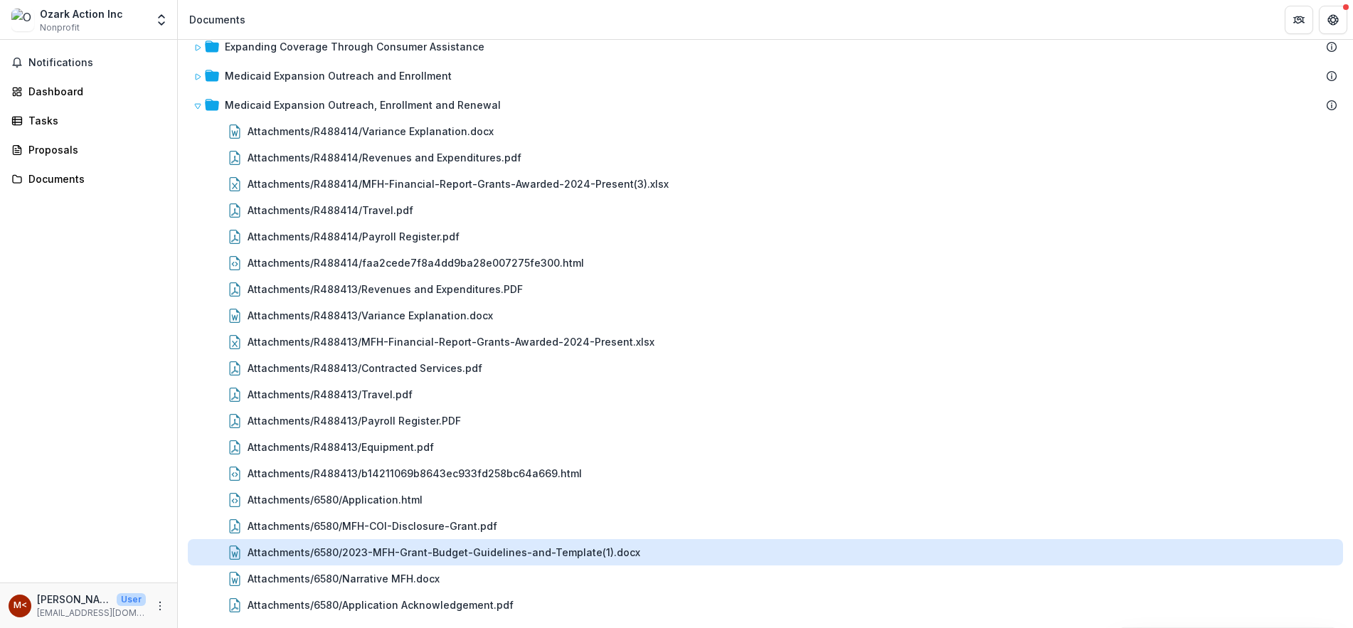
click at [484, 555] on div "Attachments/6580/2023-MFH-Grant-Budget-Guidelines-and-Template(1).docx" at bounding box center [444, 552] width 393 height 15
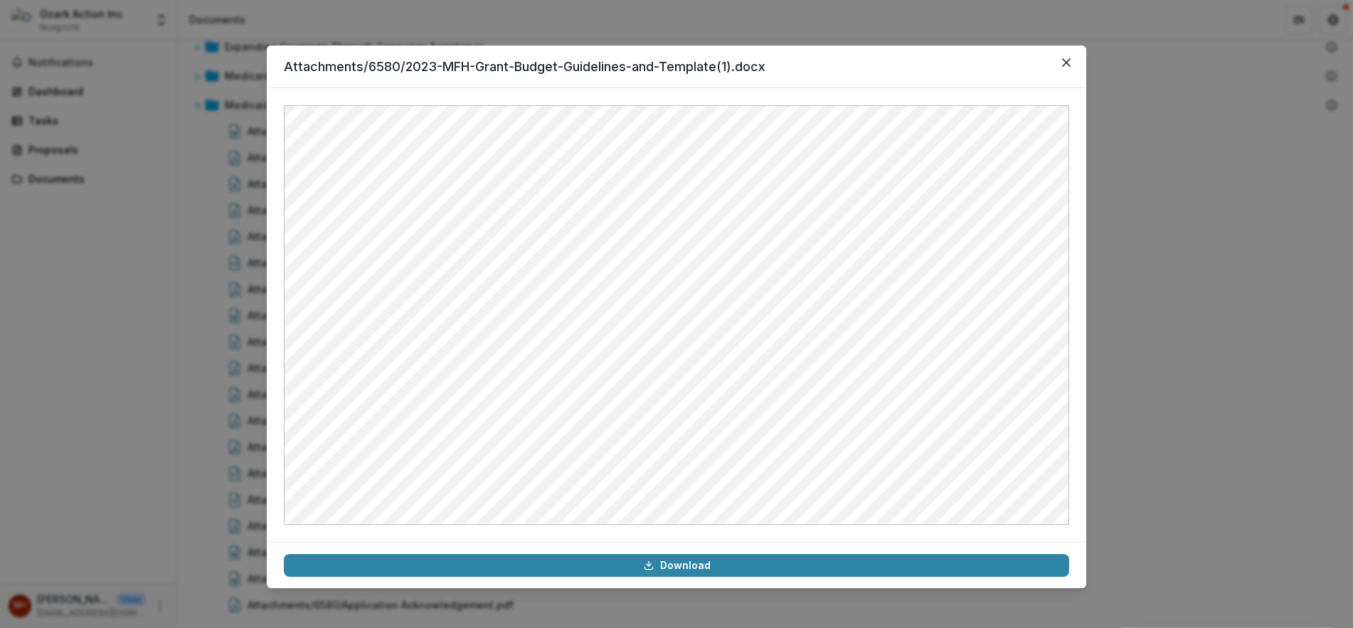
drag, startPoint x: 866, startPoint y: 71, endPoint x: 994, endPoint y: 71, distance: 128.0
click at [994, 71] on header "Attachments/6580/2023-MFH-Grant-Budget-Guidelines-and-Template(1).docx" at bounding box center [676, 67] width 819 height 43
click at [1065, 68] on button "Close" at bounding box center [1066, 62] width 23 height 23
